Goal: Navigation & Orientation: Find specific page/section

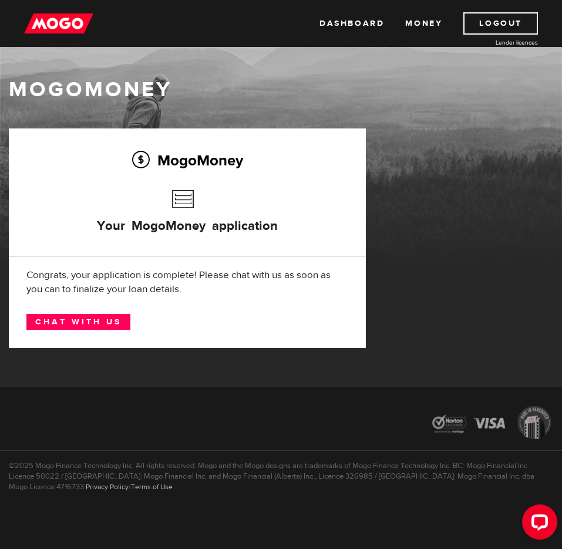
click at [32, 24] on img at bounding box center [58, 23] width 69 height 22
click at [366, 26] on link "Dashboard" at bounding box center [351, 23] width 65 height 22
click at [427, 27] on link "Money" at bounding box center [423, 23] width 37 height 22
click at [332, 20] on link "Dashboard" at bounding box center [351, 23] width 65 height 22
